Goal: Information Seeking & Learning: Learn about a topic

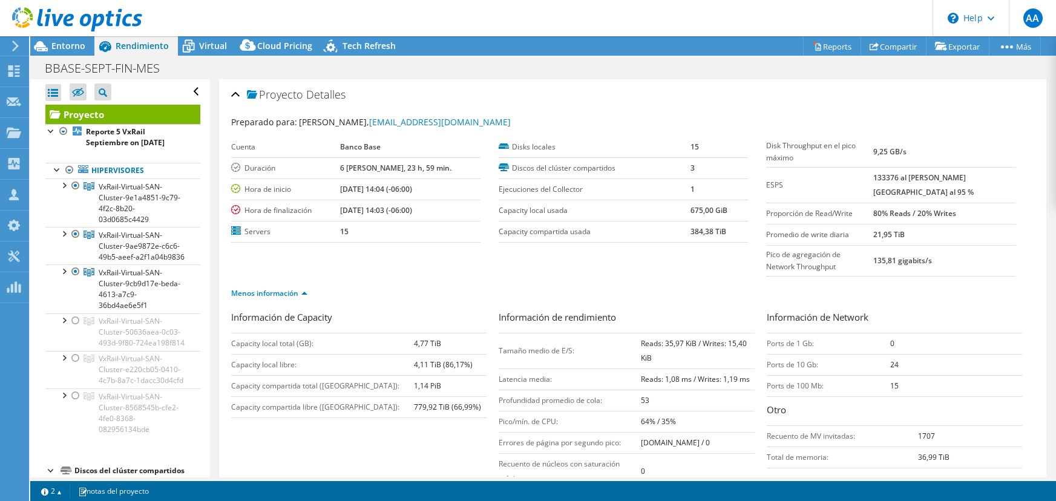
select select "USD"
drag, startPoint x: 660, startPoint y: 333, endPoint x: 682, endPoint y: 332, distance: 21.8
click at [682, 338] on b "Reads: 35,97 KiB / Writes: 15,40 KiB" at bounding box center [694, 350] width 106 height 25
drag, startPoint x: 726, startPoint y: 331, endPoint x: 738, endPoint y: 329, distance: 12.2
click at [738, 338] on b "Reads: 35,97 KiB / Writes: 15,40 KiB" at bounding box center [694, 350] width 106 height 25
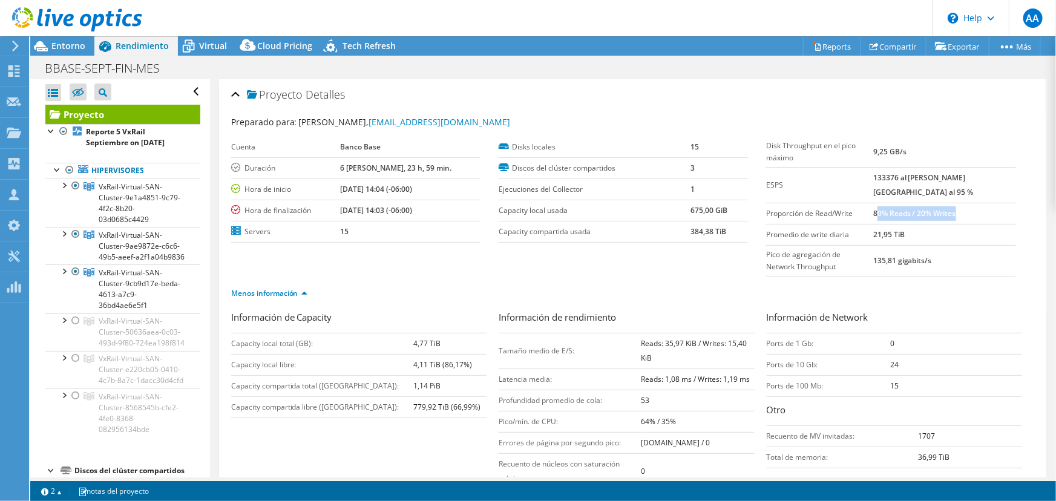
drag, startPoint x: 901, startPoint y: 200, endPoint x: 990, endPoint y: 200, distance: 89.0
click at [990, 203] on td "80% Reads / 20% Writes" at bounding box center [944, 213] width 143 height 21
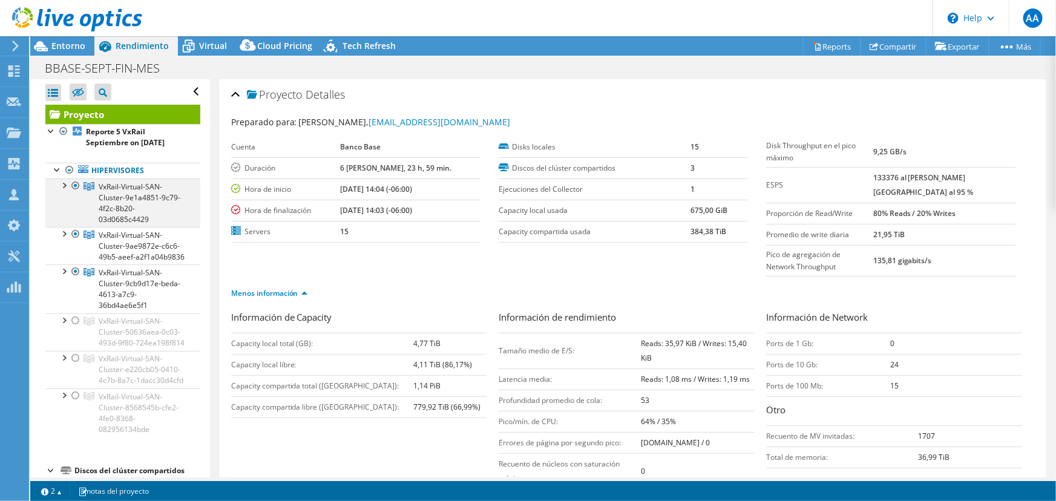
click at [76, 185] on div at bounding box center [76, 186] width 12 height 15
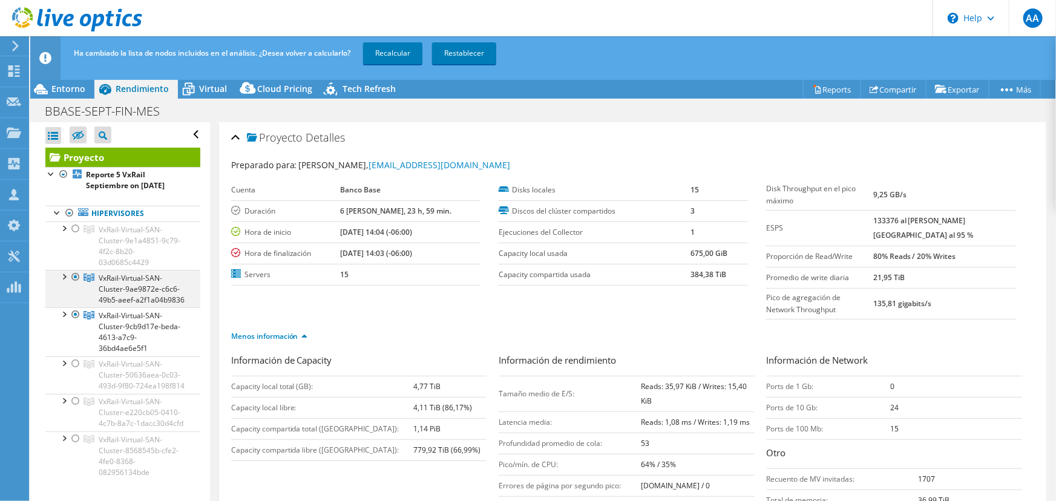
click at [75, 275] on div at bounding box center [76, 277] width 12 height 15
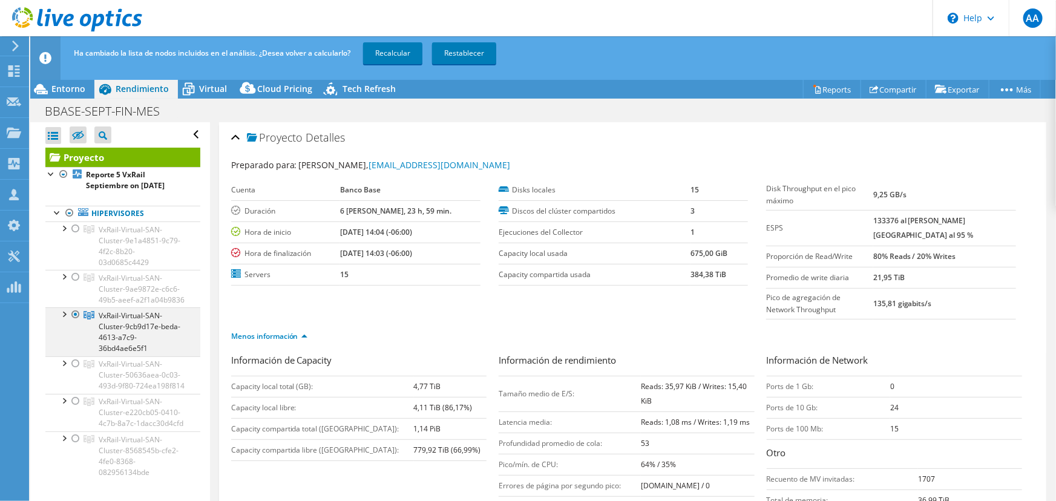
click at [74, 322] on div at bounding box center [76, 314] width 12 height 15
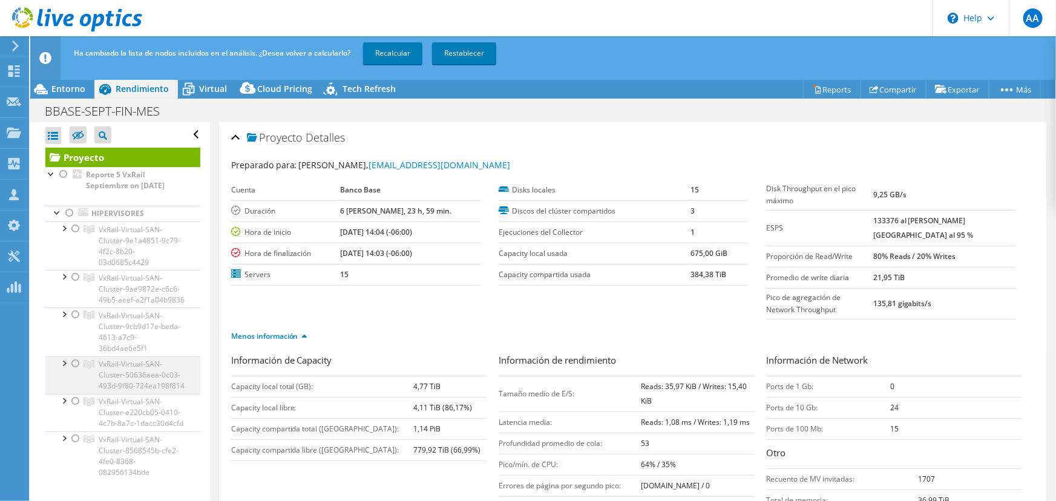
click at [73, 371] on div at bounding box center [76, 364] width 12 height 15
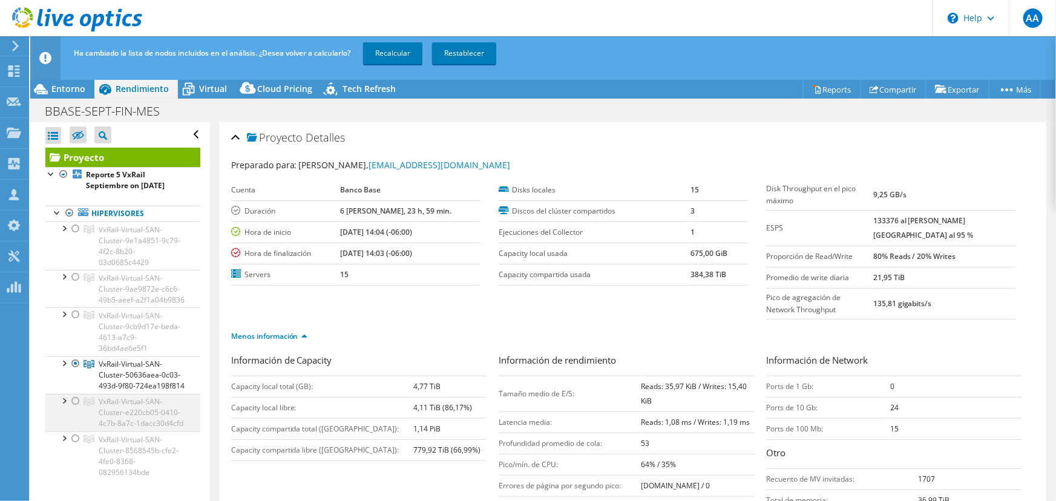
click at [76, 409] on div at bounding box center [76, 401] width 12 height 15
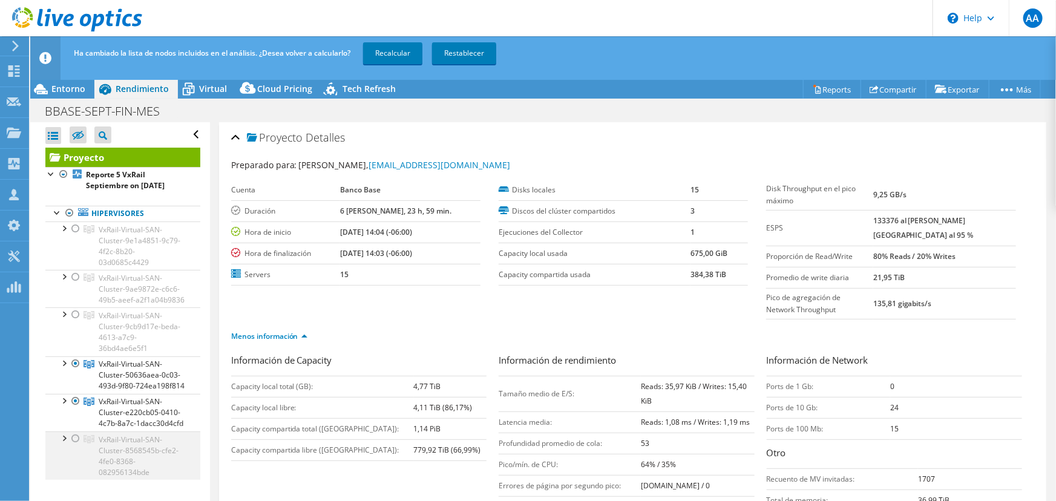
click at [73, 446] on div at bounding box center [76, 439] width 12 height 15
click at [405, 52] on link "Recalcular" at bounding box center [392, 53] width 59 height 22
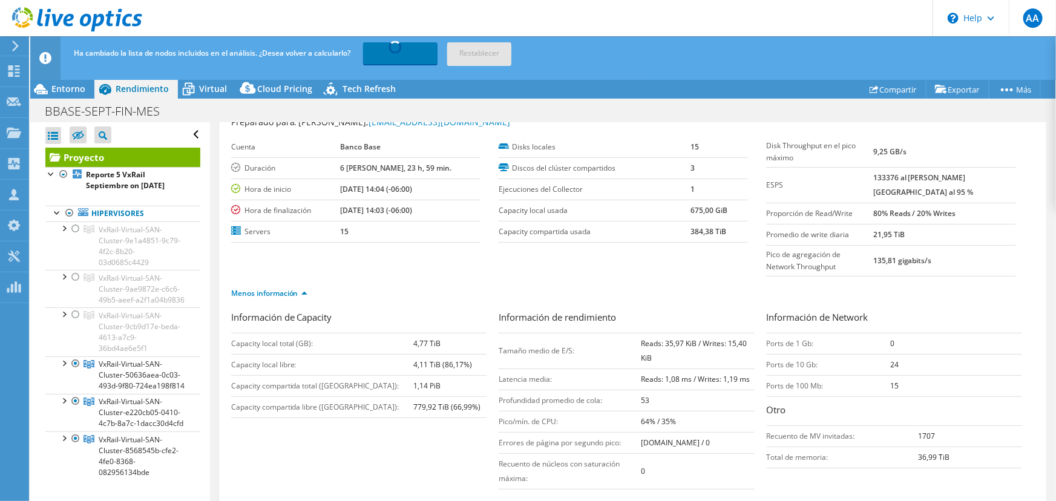
scroll to position [54, 0]
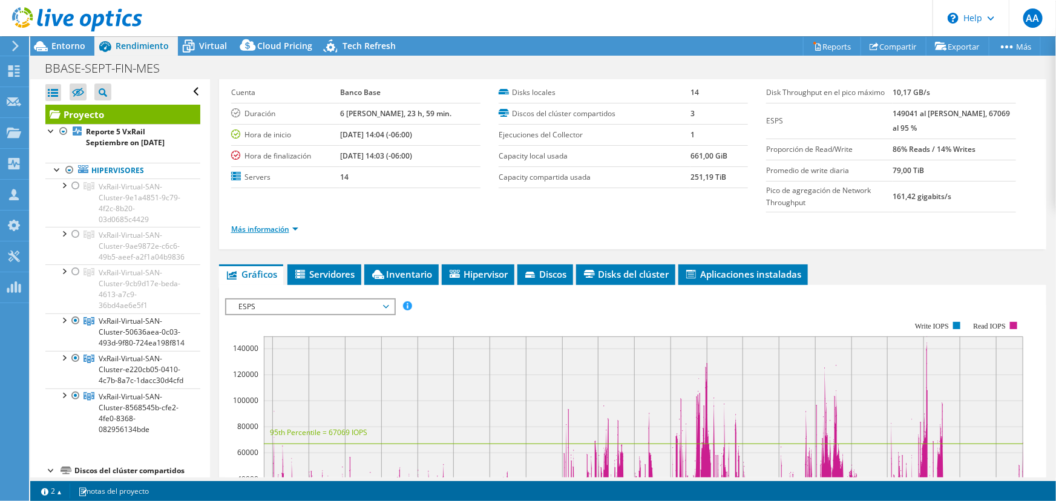
click at [257, 226] on link "Más información" at bounding box center [264, 229] width 67 height 10
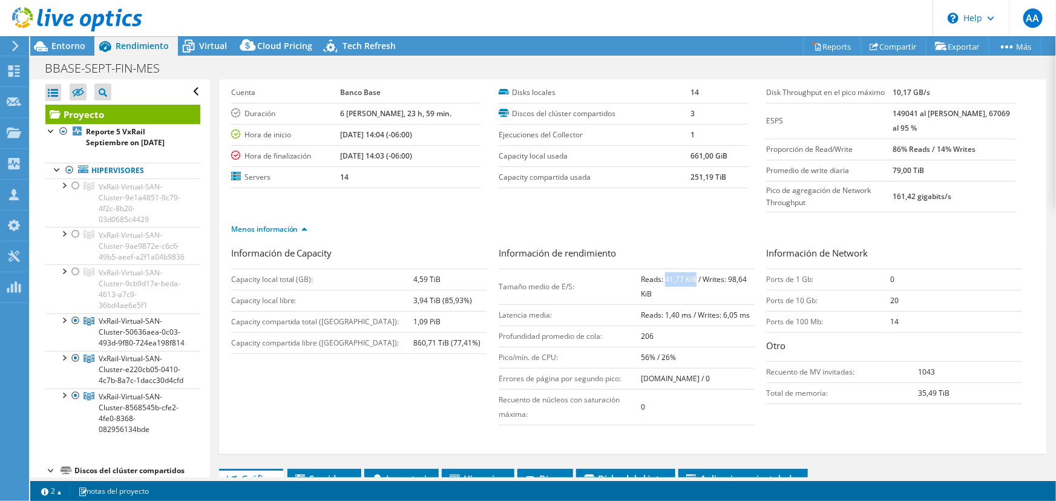
drag, startPoint x: 664, startPoint y: 274, endPoint x: 690, endPoint y: 273, distance: 26.0
click at [690, 274] on b "Reads: 41,77 KiB / Writes: 98,64 KiB" at bounding box center [694, 286] width 106 height 25
drag, startPoint x: 726, startPoint y: 275, endPoint x: 742, endPoint y: 274, distance: 15.8
click at [742, 274] on b "Reads: 41,77 KiB / Writes: 98,64 KiB" at bounding box center [694, 286] width 106 height 25
drag, startPoint x: 890, startPoint y: 146, endPoint x: 975, endPoint y: 146, distance: 84.7
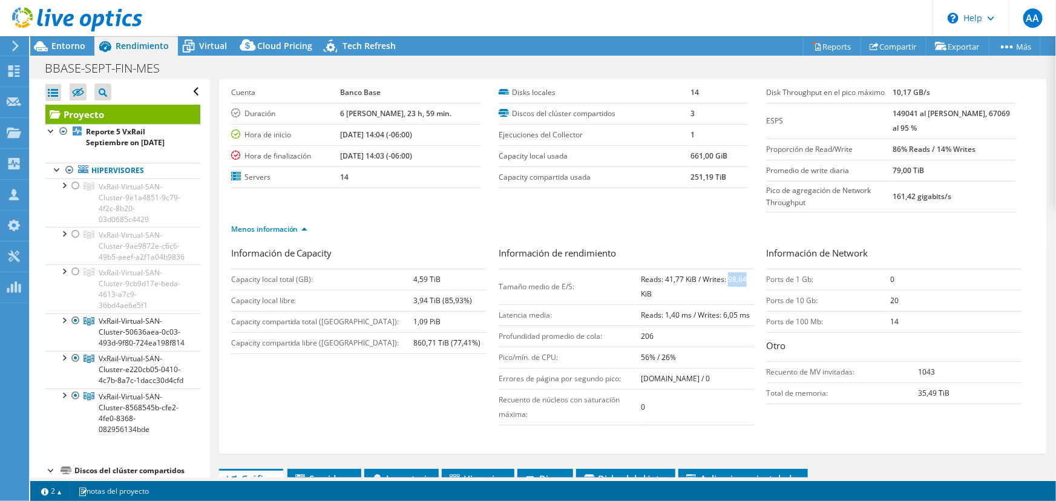
click at [975, 146] on tr "Proporción de Read/Write 86% Reads / 14% Writes" at bounding box center [890, 149] width 249 height 21
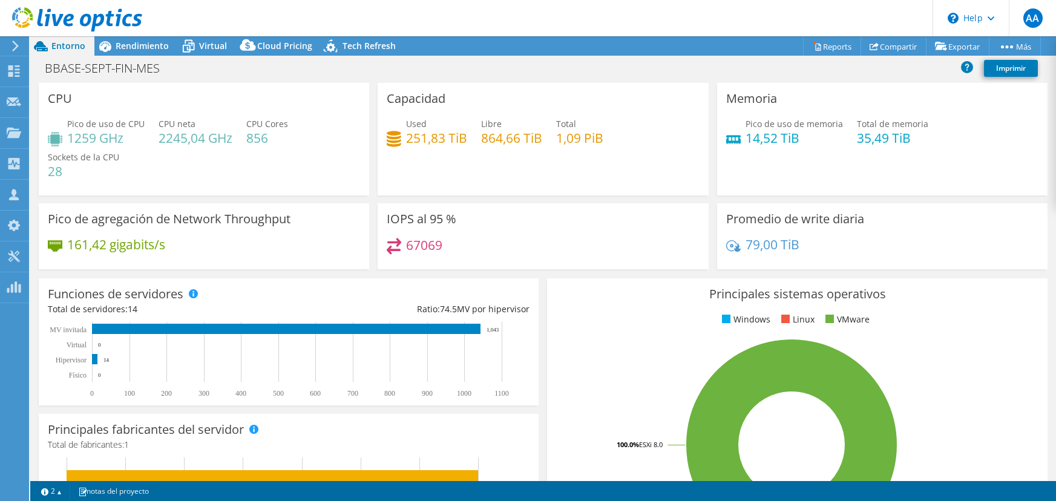
select select "USD"
click at [127, 45] on span "Rendimiento" at bounding box center [142, 46] width 53 height 12
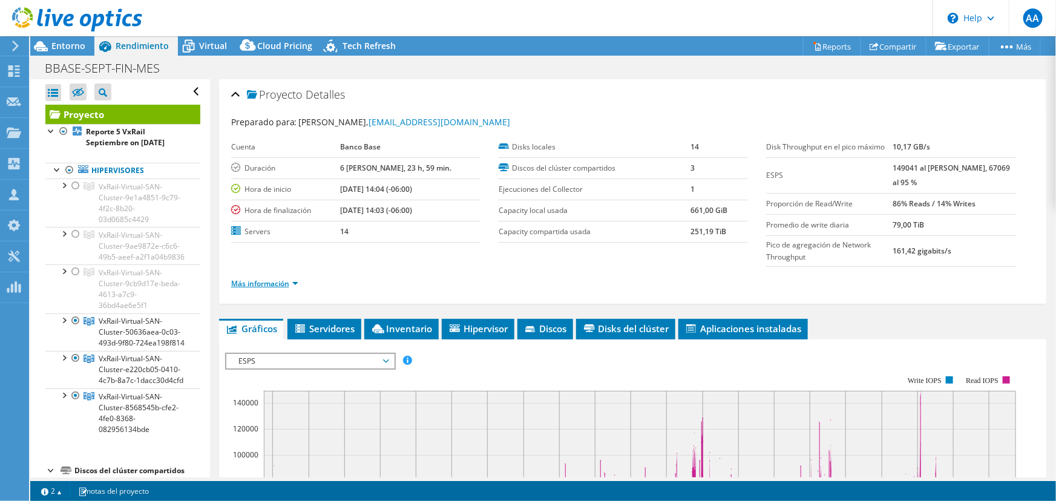
click at [277, 283] on link "Más información" at bounding box center [264, 283] width 67 height 10
click at [269, 281] on link "Más información" at bounding box center [264, 283] width 67 height 10
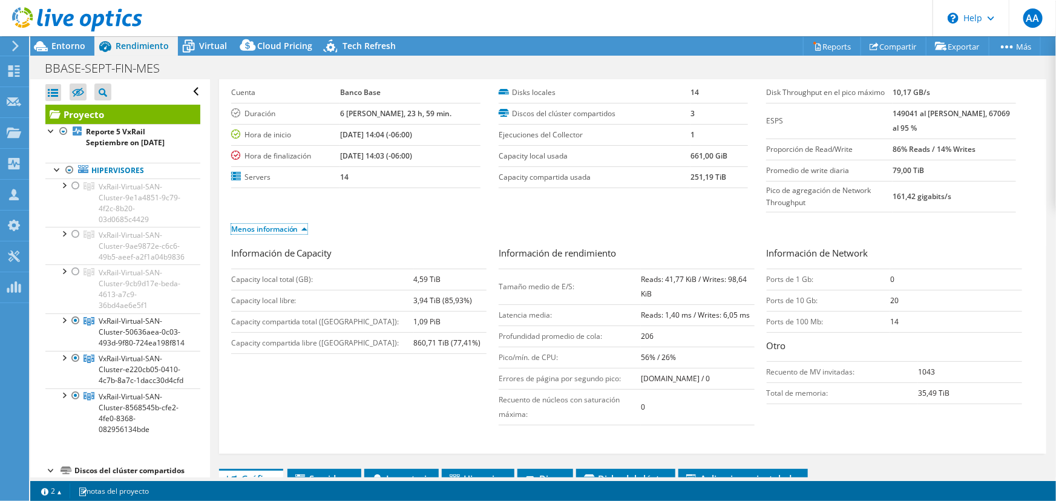
scroll to position [54, 0]
click at [63, 326] on div at bounding box center [64, 320] width 12 height 12
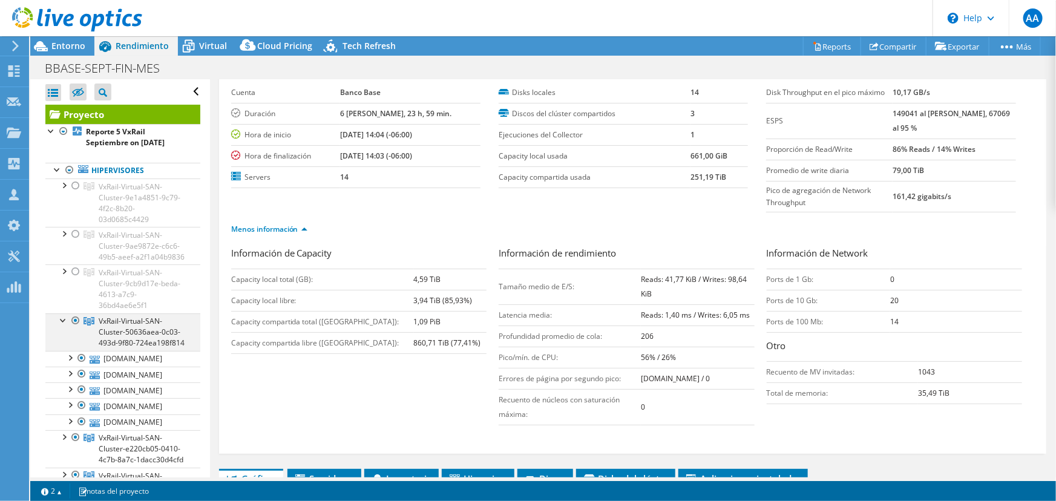
click at [63, 326] on div at bounding box center [64, 320] width 12 height 12
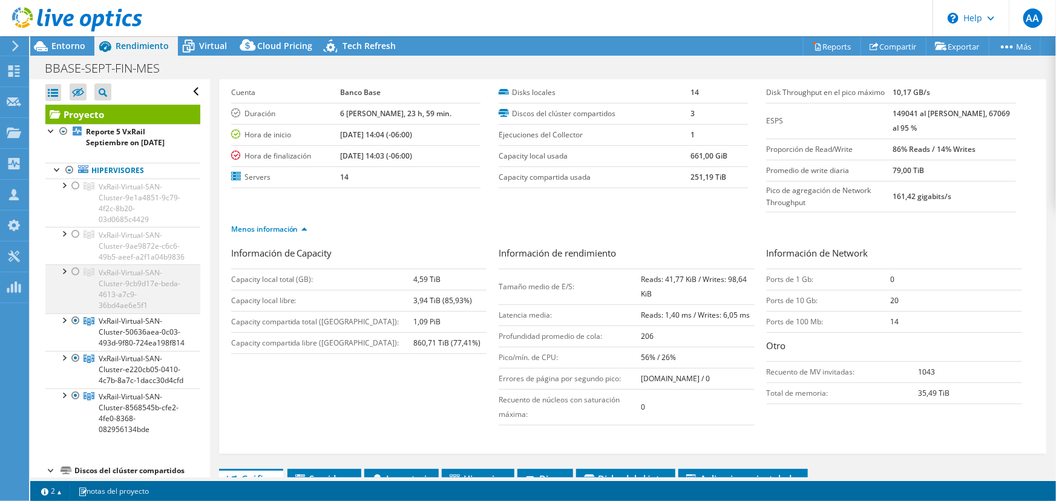
click at [75, 279] on div at bounding box center [76, 272] width 12 height 15
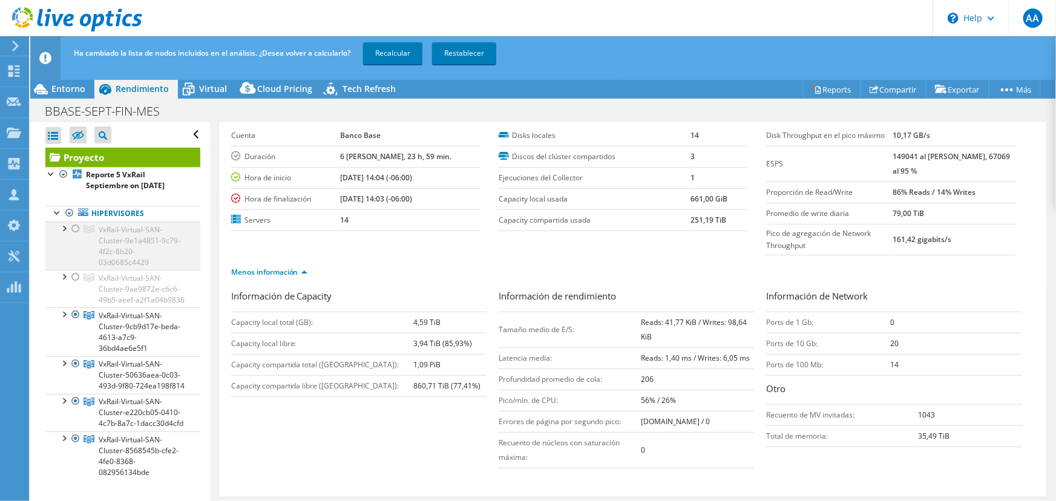
click at [75, 227] on div at bounding box center [76, 229] width 12 height 15
click at [72, 283] on div at bounding box center [76, 277] width 12 height 15
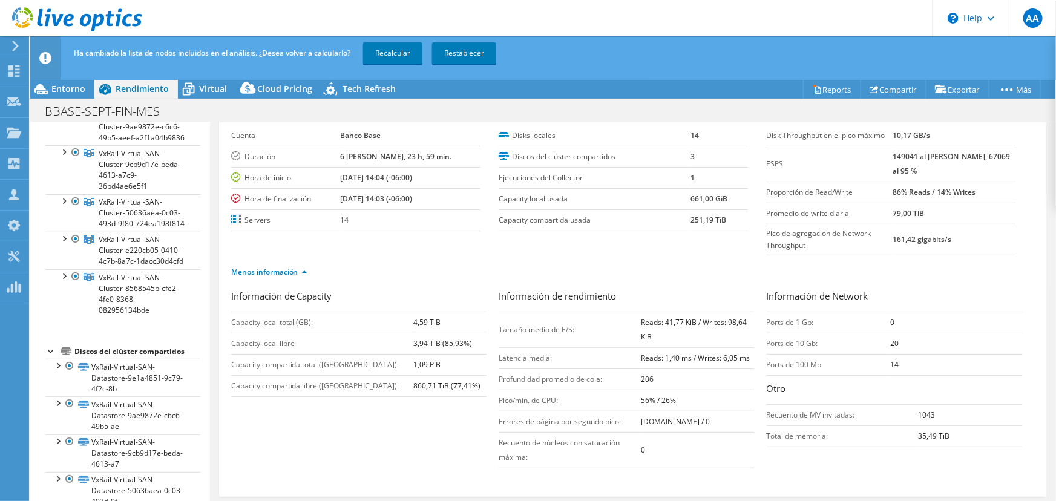
scroll to position [165, 0]
click at [73, 206] on div at bounding box center [76, 199] width 12 height 15
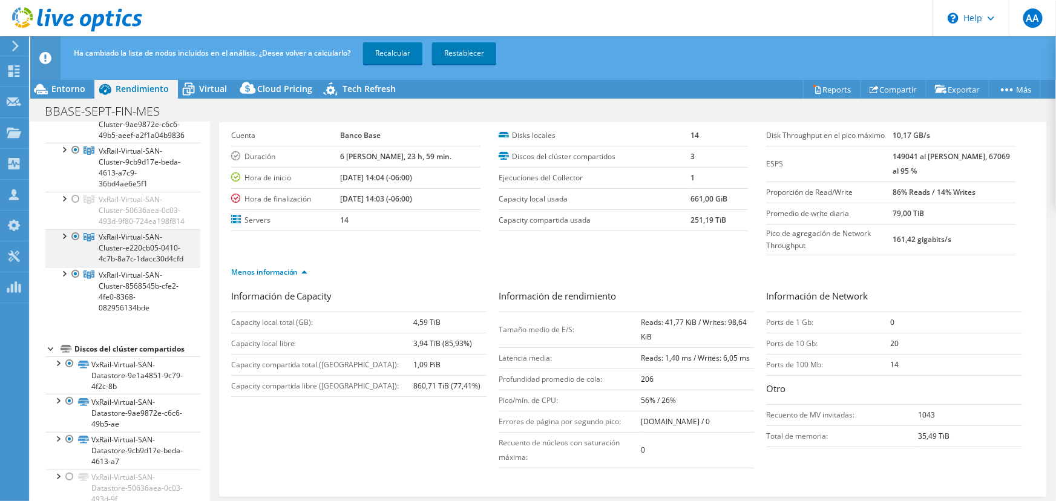
click at [71, 244] on div at bounding box center [76, 236] width 12 height 15
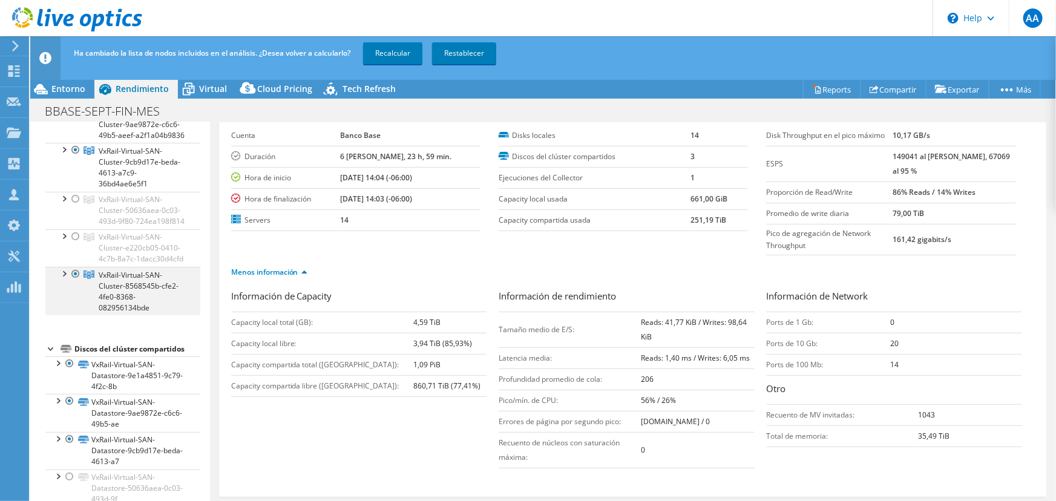
click at [74, 281] on div at bounding box center [76, 274] width 12 height 15
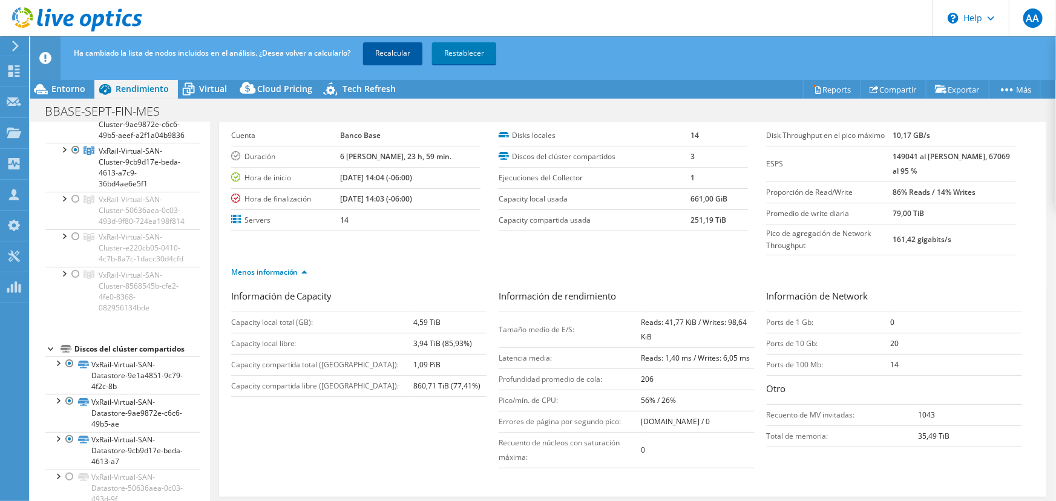
click at [411, 52] on link "Recalcular" at bounding box center [392, 53] width 59 height 22
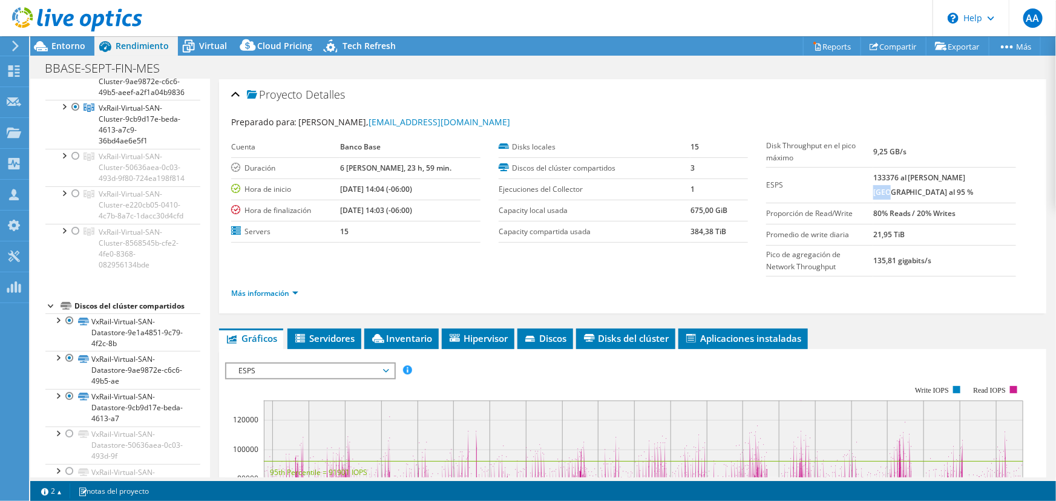
drag, startPoint x: 982, startPoint y: 168, endPoint x: 996, endPoint y: 166, distance: 14.0
click at [974, 173] on b "133376 al [PERSON_NAME][GEOGRAPHIC_DATA] al 95 %" at bounding box center [923, 185] width 100 height 25
